Goal: Navigation & Orientation: Find specific page/section

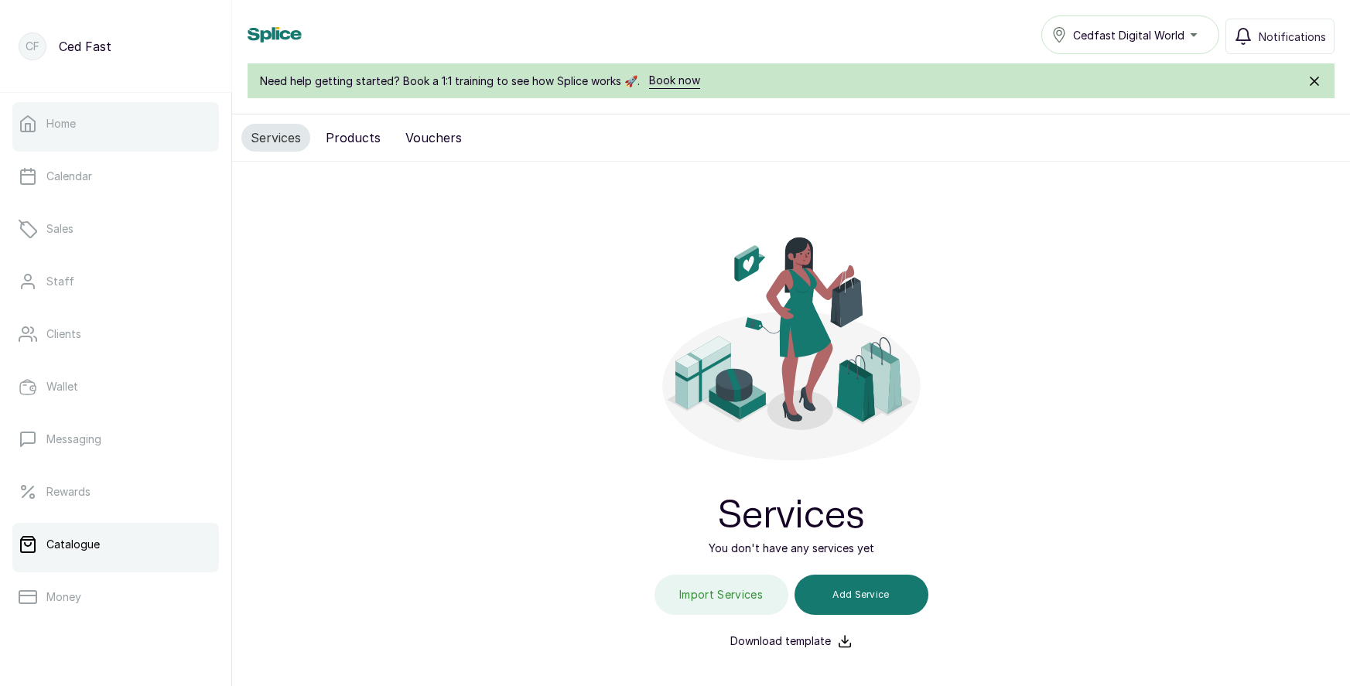
click at [105, 126] on link "Home" at bounding box center [115, 123] width 207 height 43
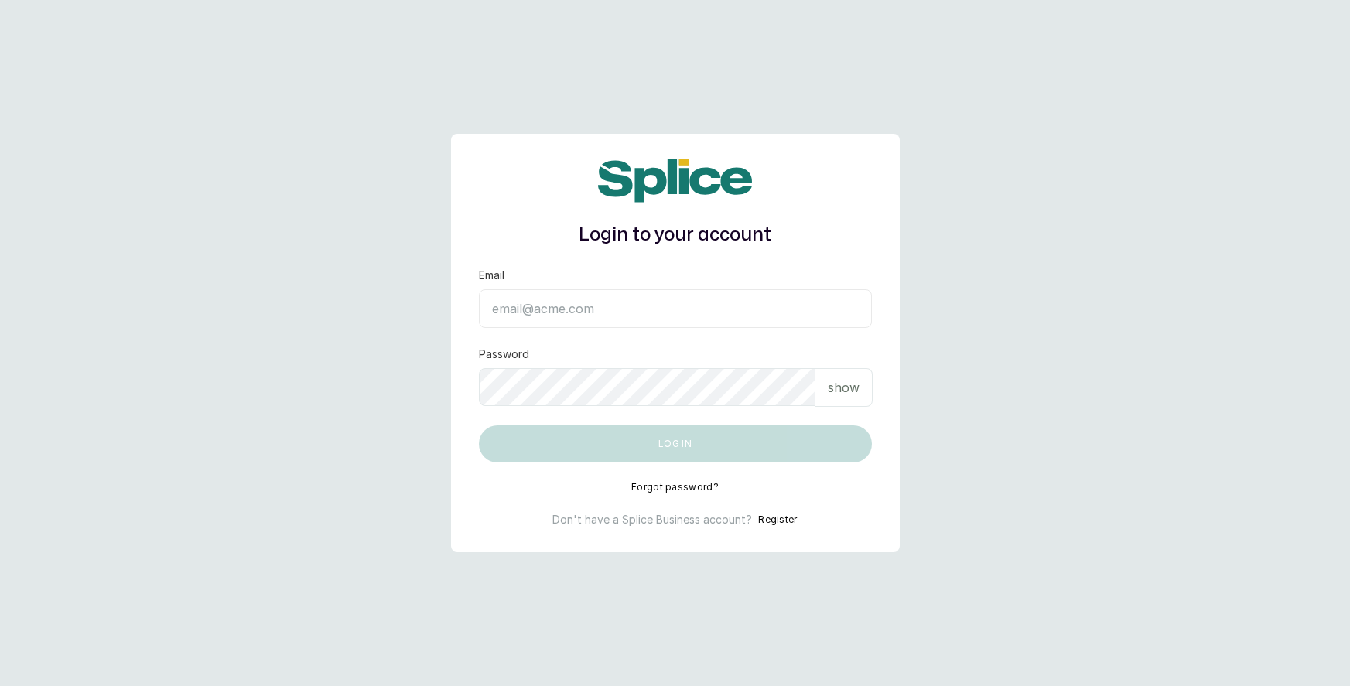
type input "[EMAIL_ADDRESS][DOMAIN_NAME]"
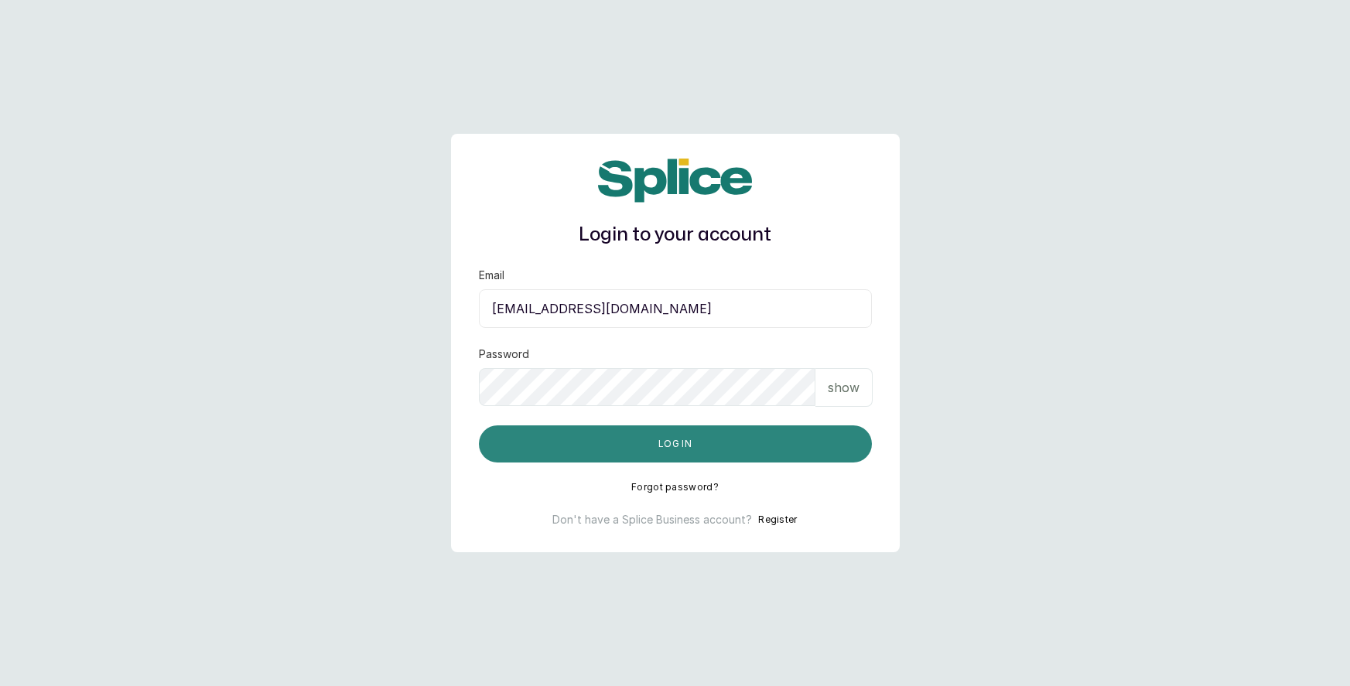
click at [676, 439] on button "Log in" at bounding box center [675, 444] width 393 height 37
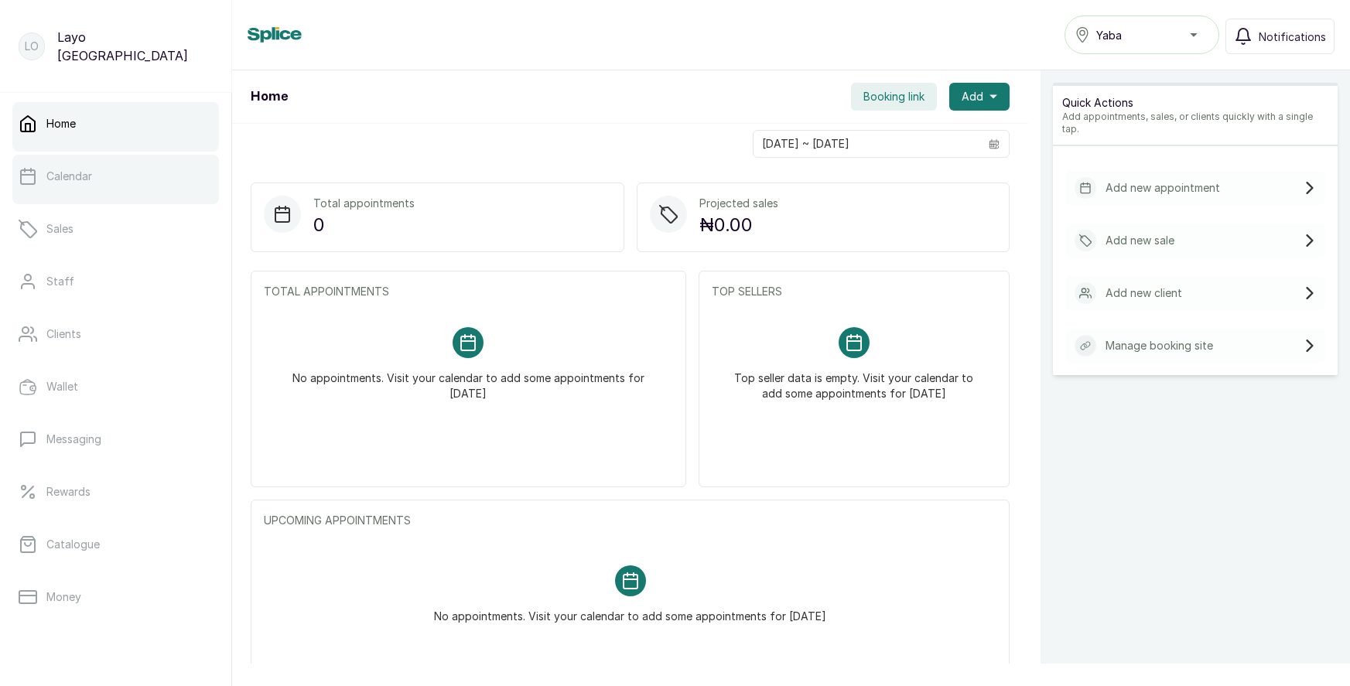
click at [91, 172] on p "Calendar" at bounding box center [69, 176] width 46 height 15
